Goal: Contribute content: Add original content to the website for others to see

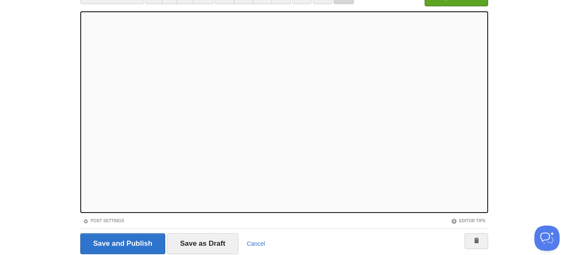
scroll to position [101, 0]
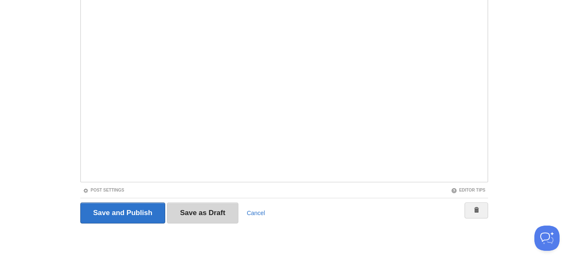
click at [188, 217] on input "Save as Draft" at bounding box center [202, 213] width 71 height 21
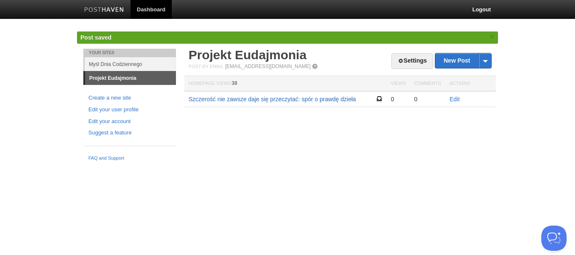
click at [346, 99] on link "Szczerość nie zawsze daje się przeczytać: spór o prawdę dzieła" at bounding box center [271, 99] width 167 height 7
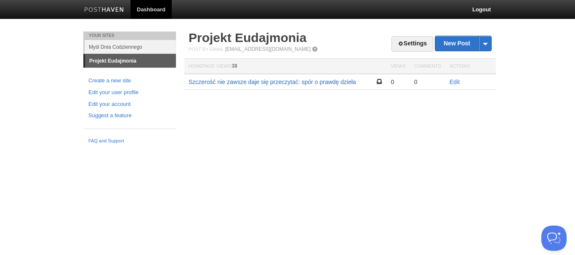
click at [212, 82] on link "Szczerość nie zawsze daje się przeczytać: spór o prawdę dzieła" at bounding box center [271, 82] width 167 height 7
click at [450, 83] on link "Edit" at bounding box center [454, 82] width 10 height 7
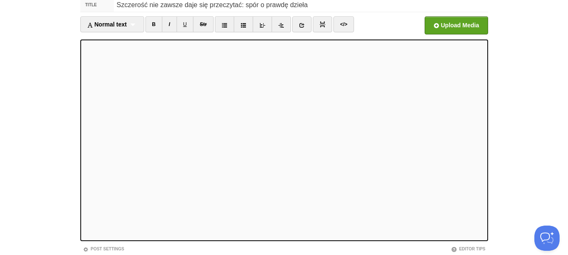
scroll to position [101, 0]
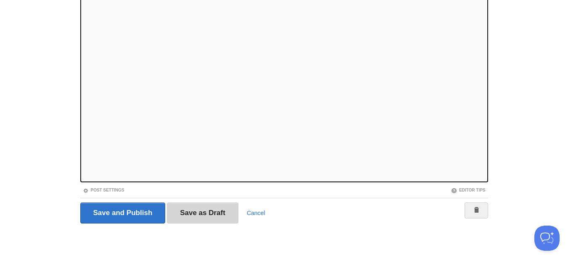
click at [209, 212] on input "Save as Draft" at bounding box center [202, 213] width 71 height 21
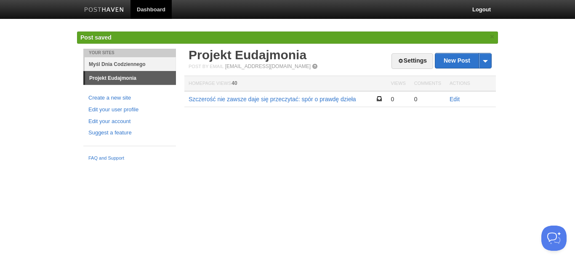
click at [119, 68] on link "Myśl Dnia Codziennego" at bounding box center [130, 64] width 91 height 14
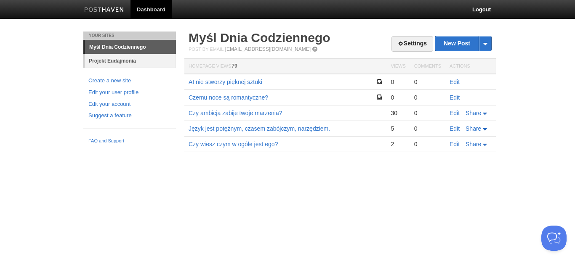
click at [120, 62] on link "Projekt Eudajmonia" at bounding box center [130, 61] width 91 height 14
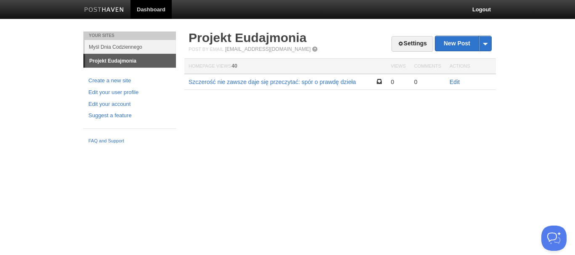
click at [450, 81] on link "Edit" at bounding box center [454, 82] width 10 height 7
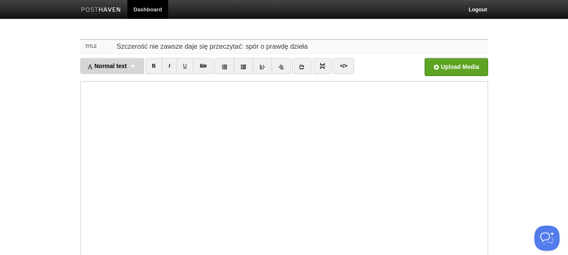
drag, startPoint x: 334, startPoint y: 45, endPoint x: 139, endPoint y: 71, distance: 196.9
click at [150, 69] on fieldset "Title Szczerość nie zawsze daje się przeczytać: spór o prawdę dzieła Normal tex…" at bounding box center [284, 184] width 408 height 291
drag, startPoint x: 139, startPoint y: 71, endPoint x: 91, endPoint y: 76, distance: 48.2
click at [92, 76] on ul "Normal text Normal text Heading 1 Heading 2 Heading 3 B I U Str × </>" at bounding box center [233, 68] width 306 height 20
drag, startPoint x: 87, startPoint y: 76, endPoint x: 114, endPoint y: 46, distance: 40.5
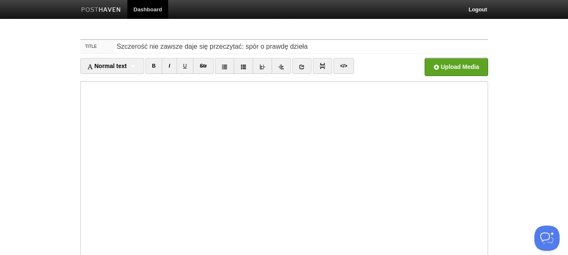
click at [114, 46] on fieldset "Title Szczerość nie zawsze daje się przeczytać: spór o prawdę dzieła Normal tex…" at bounding box center [284, 184] width 408 height 291
click at [114, 46] on input "Szczerość nie zawsze daje się przeczytać: spór o prawdę dzieła" at bounding box center [301, 46] width 374 height 13
drag, startPoint x: 320, startPoint y: 44, endPoint x: 144, endPoint y: 53, distance: 176.9
click at [150, 53] on div "Title Szczerość nie zawsze daje się przeczytać: spór o prawdę dzieła" at bounding box center [284, 47] width 408 height 14
drag, startPoint x: 144, startPoint y: 53, endPoint x: 116, endPoint y: 47, distance: 29.0
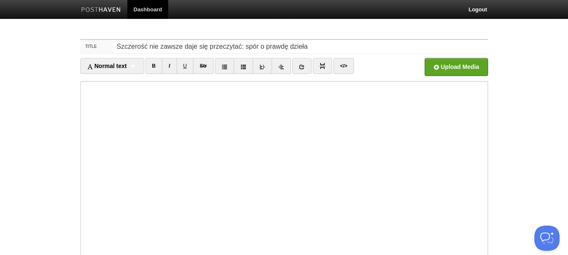
click at [116, 47] on div "Title Szczerość nie zawsze daje się przeczytać: spór o prawdę dzieła" at bounding box center [284, 47] width 408 height 14
drag, startPoint x: 116, startPoint y: 47, endPoint x: 321, endPoint y: 46, distance: 205.2
click at [321, 46] on input "Szczerość nie zawsze daje się przeczytać: spór o prawdę dzieła" at bounding box center [301, 46] width 374 height 13
click at [223, 48] on input "O kompromisie między szczerością, a jasnością przekazu" at bounding box center [301, 46] width 374 height 13
click at [225, 48] on input "O kompromisie między szczerością, a jasnością przekazu" at bounding box center [301, 46] width 374 height 13
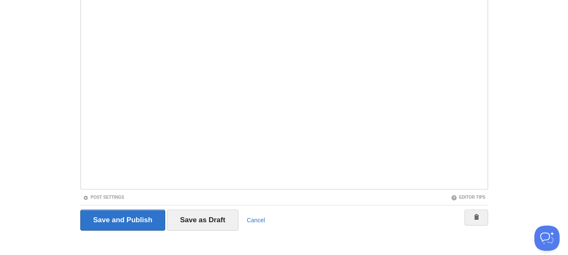
scroll to position [101, 0]
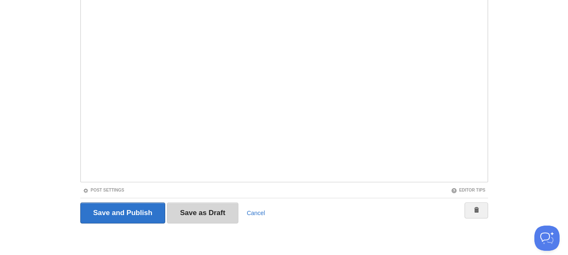
type input "O kompromisie między szczerością a jasnością przekazu"
click at [199, 207] on input "Save as Draft" at bounding box center [202, 213] width 71 height 21
